Goal: Task Accomplishment & Management: Use online tool/utility

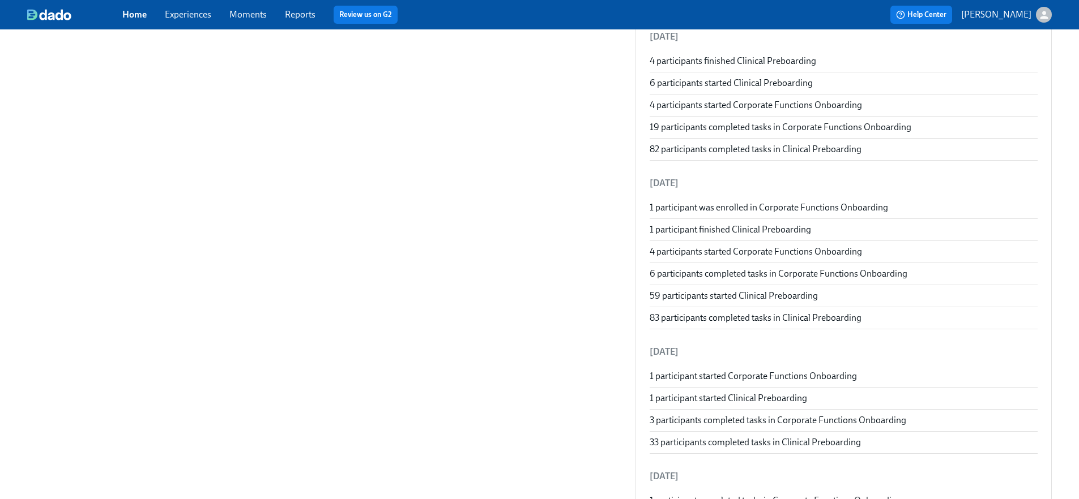
scroll to position [399, 0]
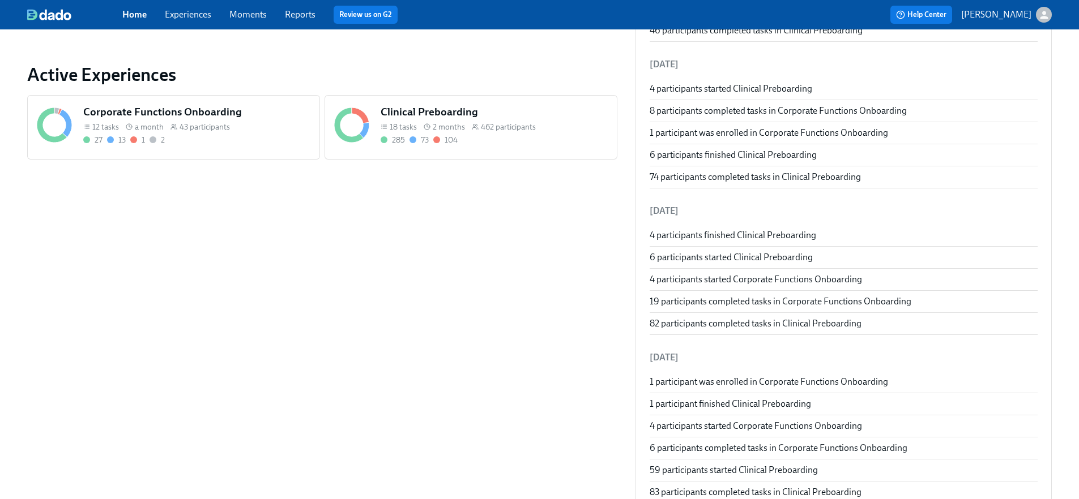
click at [190, 12] on link "Experiences" at bounding box center [188, 14] width 46 height 11
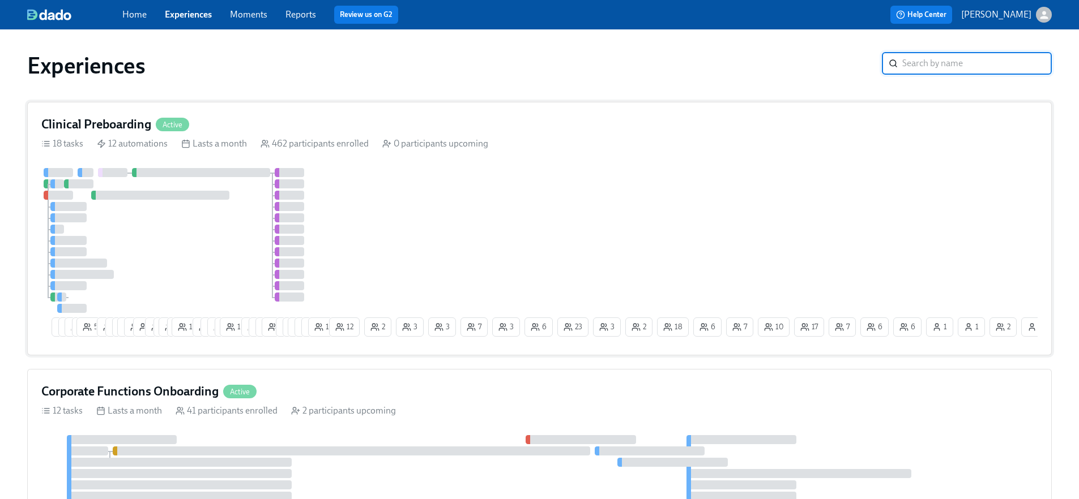
click at [549, 219] on div "7 4 6 5 55 10 6 9 10 18 2 11 2 15 2 16 12 6 6 3 12 8 1 5 8 4 2 23 21 12 11 12 2…" at bounding box center [539, 254] width 996 height 173
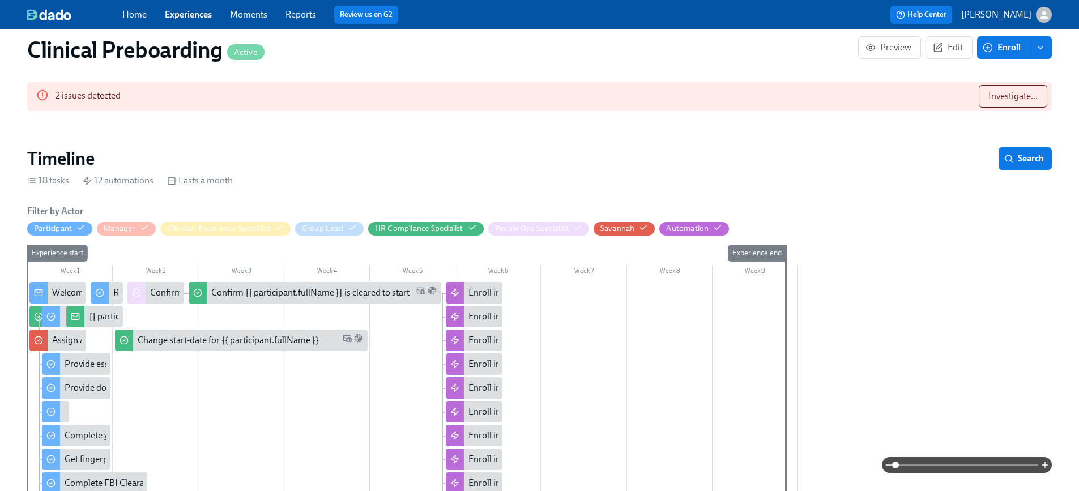
scroll to position [0, 13954]
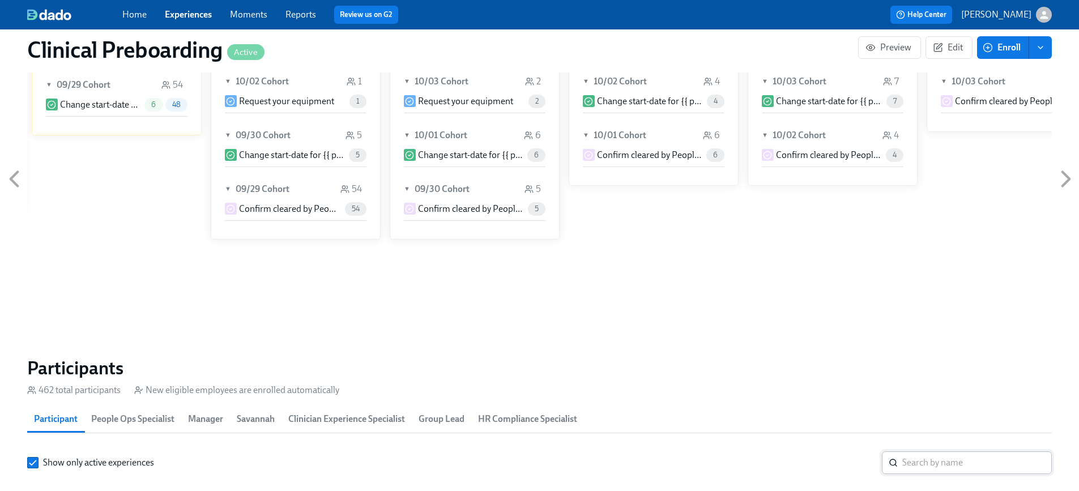
click at [927, 451] on input "search" at bounding box center [977, 462] width 150 height 23
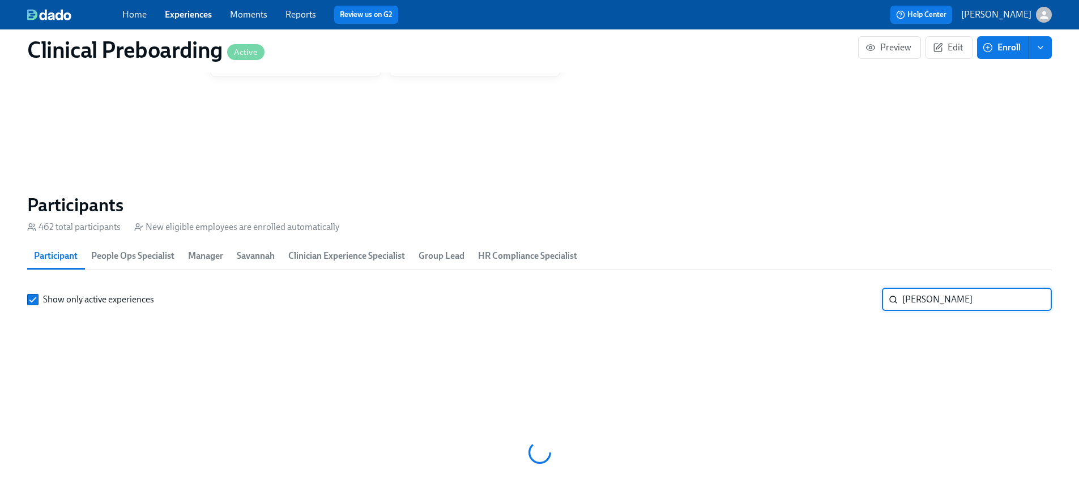
type input "[PERSON_NAME]"
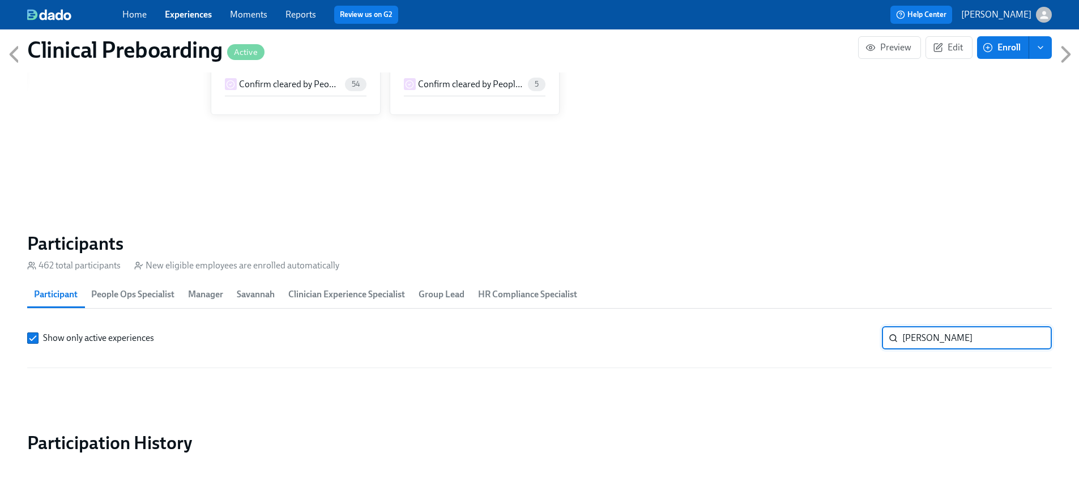
scroll to position [1090, 0]
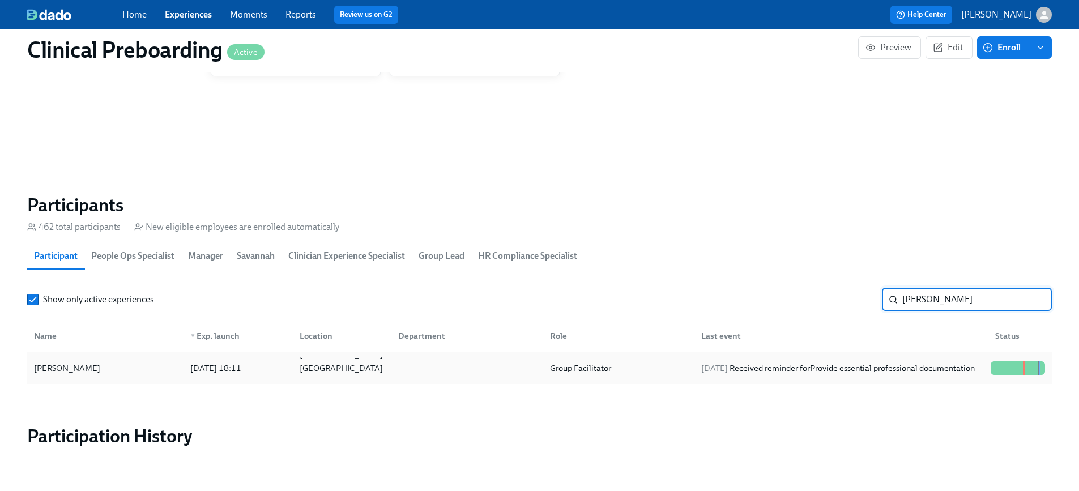
click at [1005, 361] on div at bounding box center [1006, 368] width 2 height 14
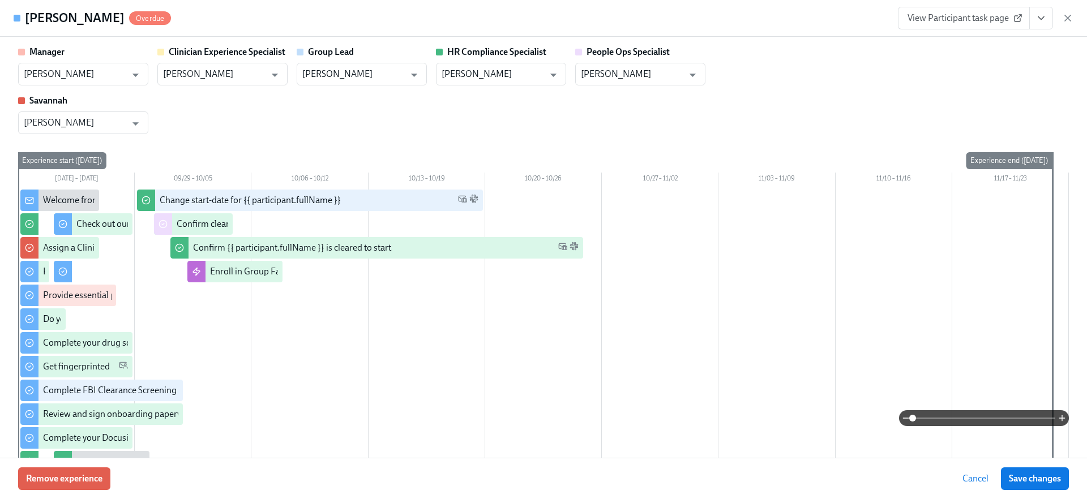
click at [1036, 18] on icon "View task page" at bounding box center [1041, 17] width 11 height 11
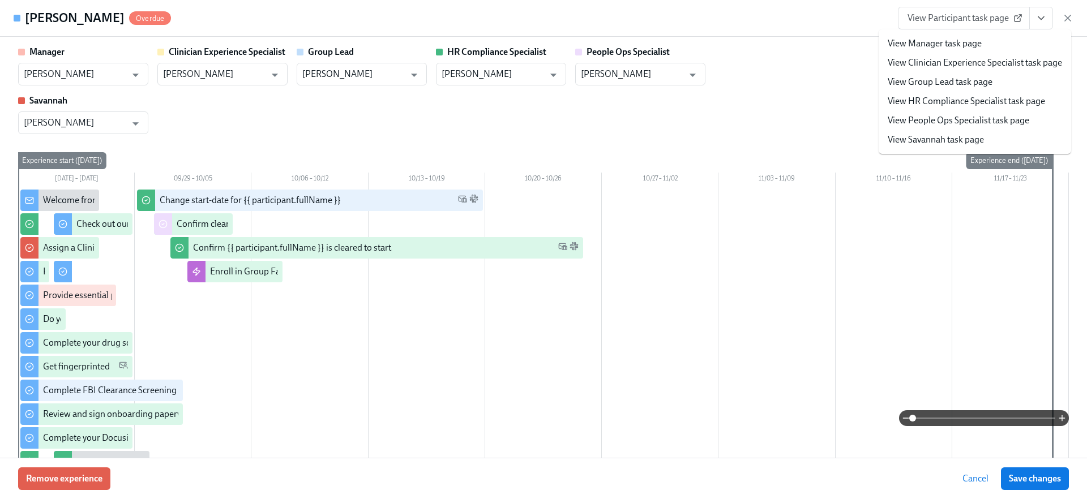
click at [943, 121] on link "View People Ops Specialist task page" at bounding box center [959, 120] width 142 height 12
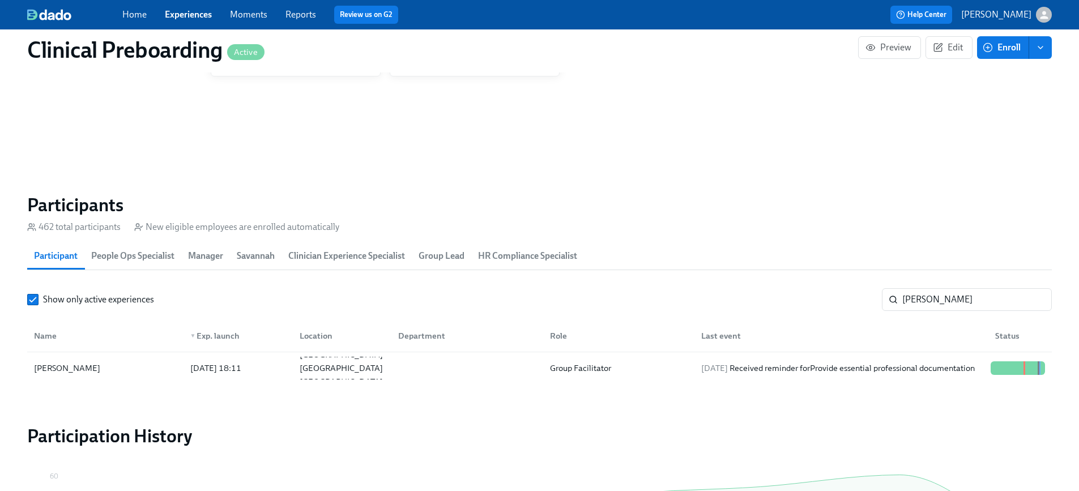
click at [191, 21] on div "Home Experiences Moments Reports Review us on G2 Help Center [PERSON_NAME]" at bounding box center [539, 14] width 1079 height 29
drag, startPoint x: 962, startPoint y: 259, endPoint x: 690, endPoint y: 213, distance: 275.1
click at [690, 213] on section "Participants 462 total participants New eligible employees are enrolled automat…" at bounding box center [539, 291] width 1024 height 195
click at [160, 15] on div "Home Experiences Moments Reports Review us on G2" at bounding box center [354, 15] width 465 height 18
click at [173, 15] on link "Experiences" at bounding box center [188, 14] width 47 height 11
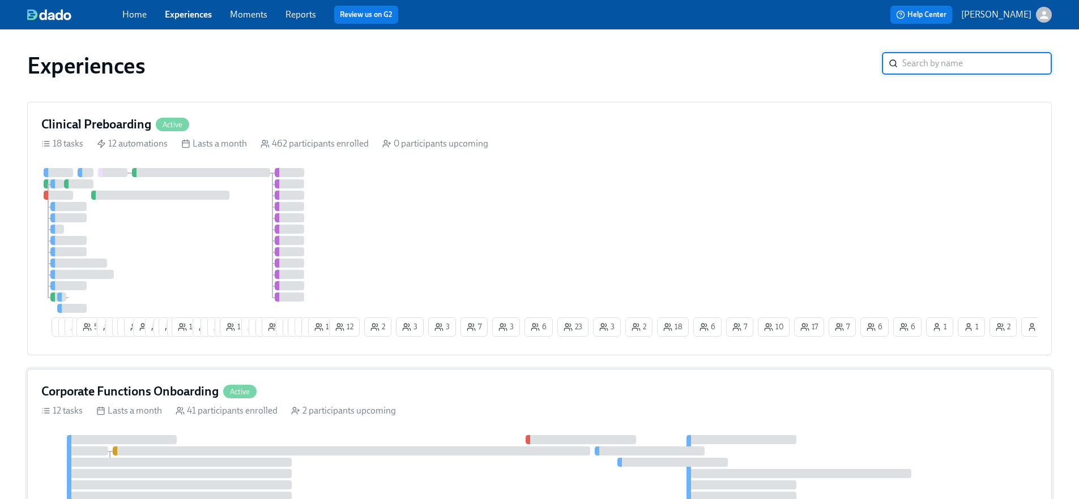
click at [220, 432] on div "Corporate Functions Onboarding Active 12 tasks Lasts a month 41 participants en…" at bounding box center [539, 479] width 1024 height 220
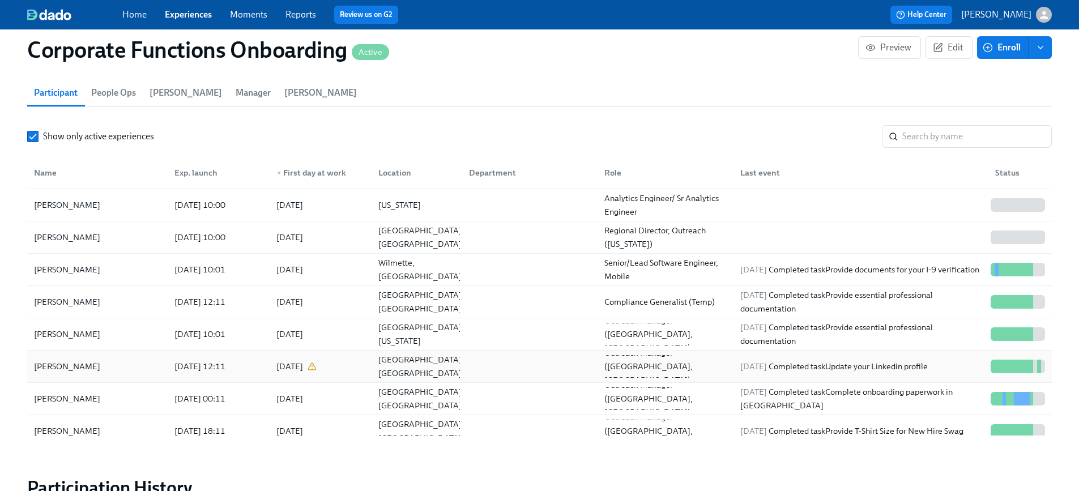
scroll to position [58, 0]
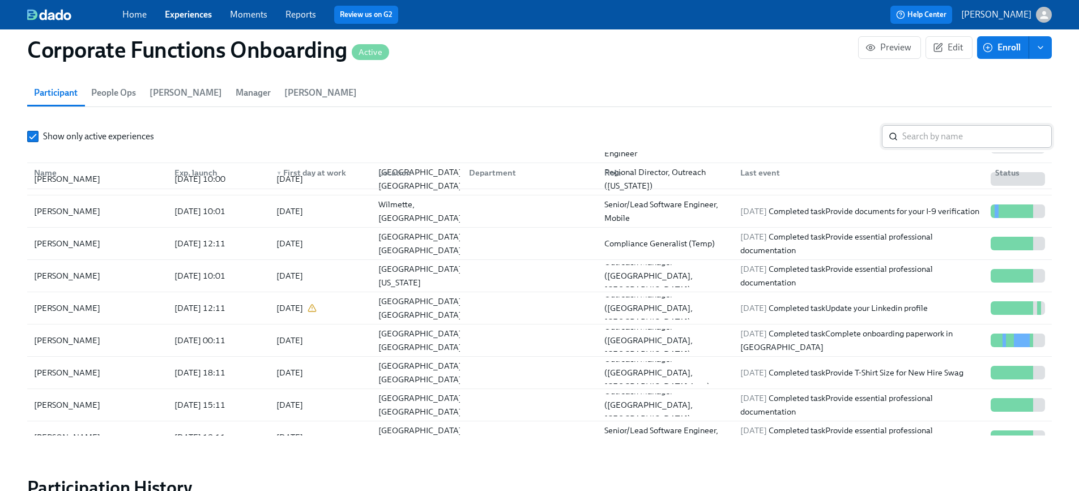
click at [916, 125] on input "search" at bounding box center [977, 136] width 150 height 23
type input "[PERSON_NAME]"
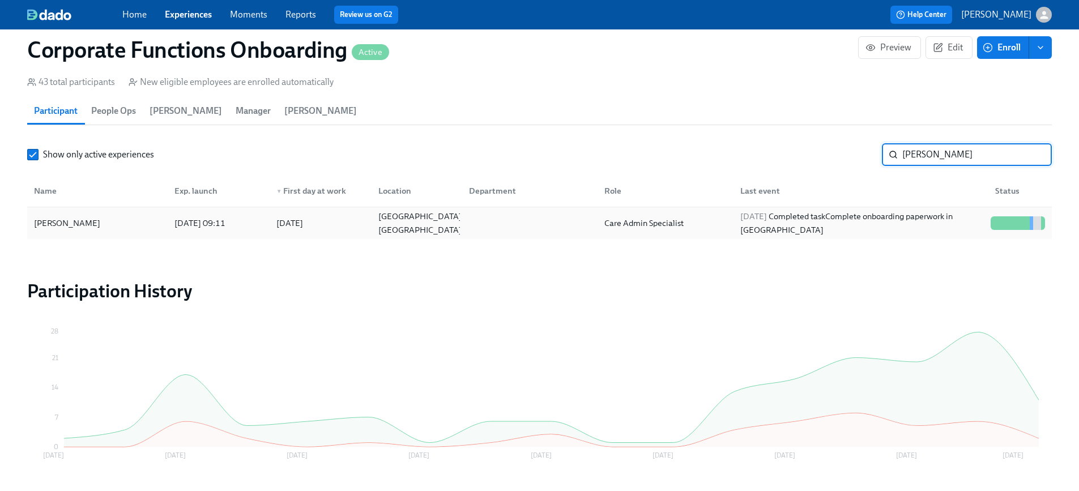
click at [988, 216] on div at bounding box center [1017, 223] width 63 height 14
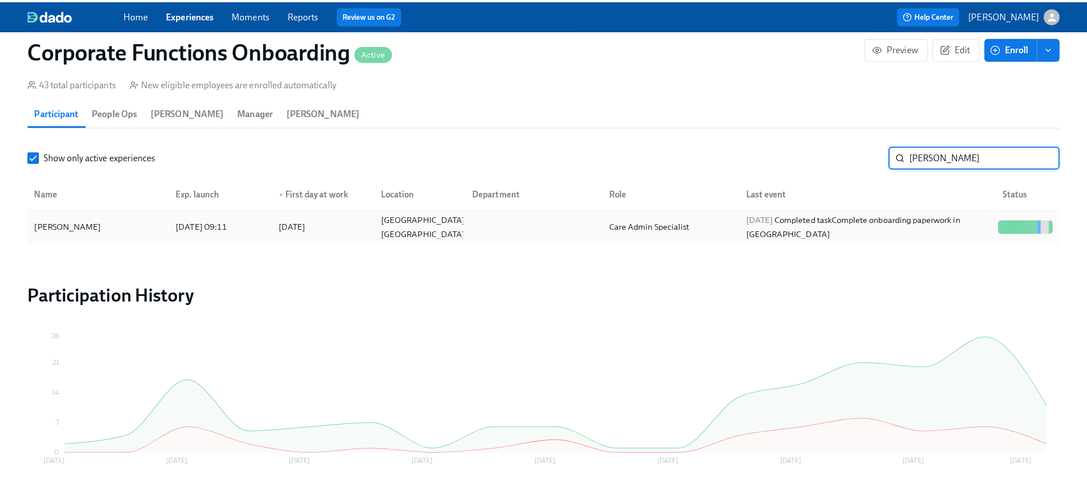
scroll to position [1095, 0]
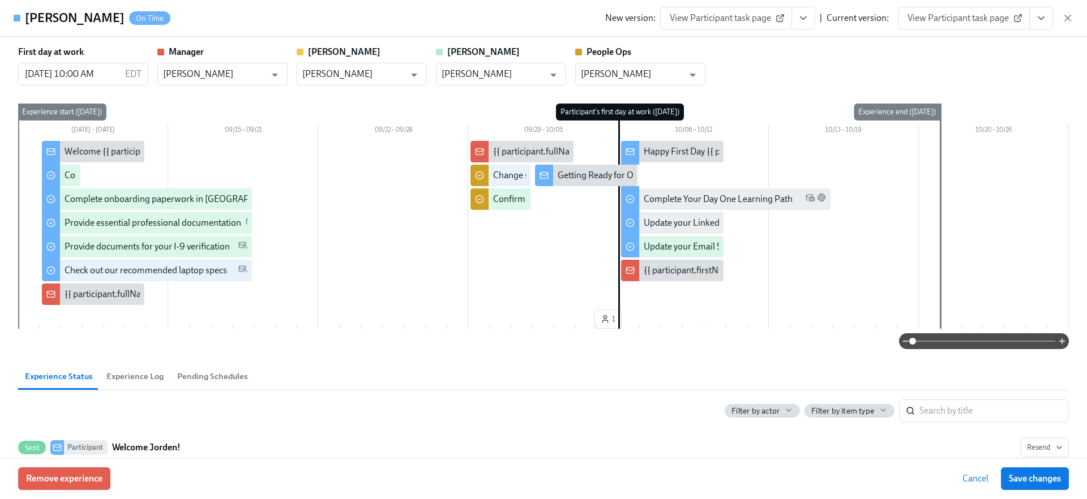
click at [1036, 15] on icon "View task page" at bounding box center [1041, 17] width 11 height 11
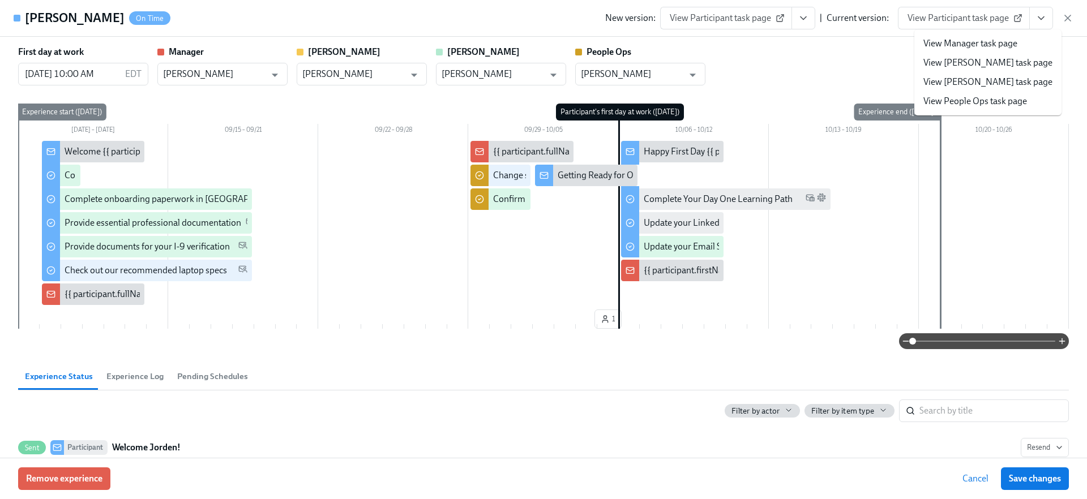
click at [972, 104] on link "View People Ops task page" at bounding box center [976, 101] width 104 height 12
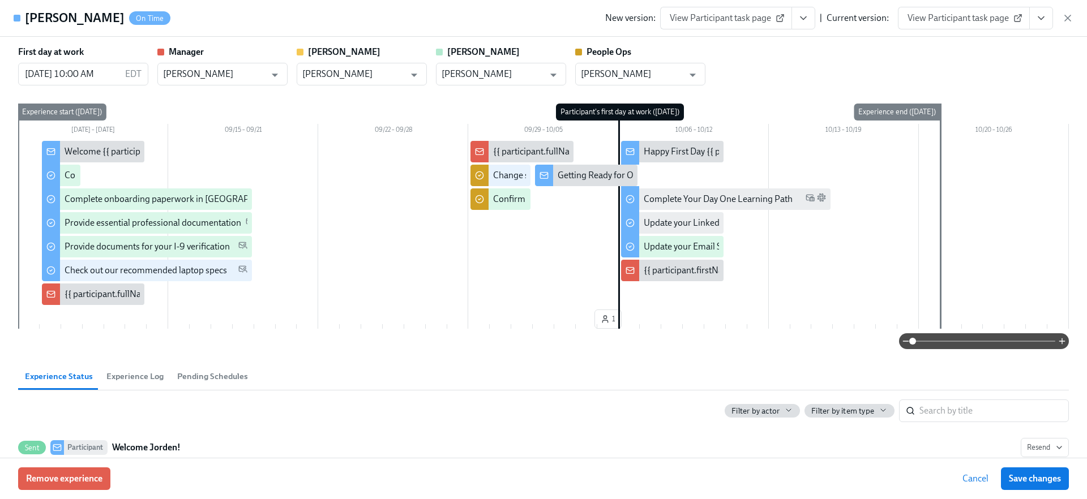
scroll to position [1063, 0]
